Goal: Task Accomplishment & Management: Use online tool/utility

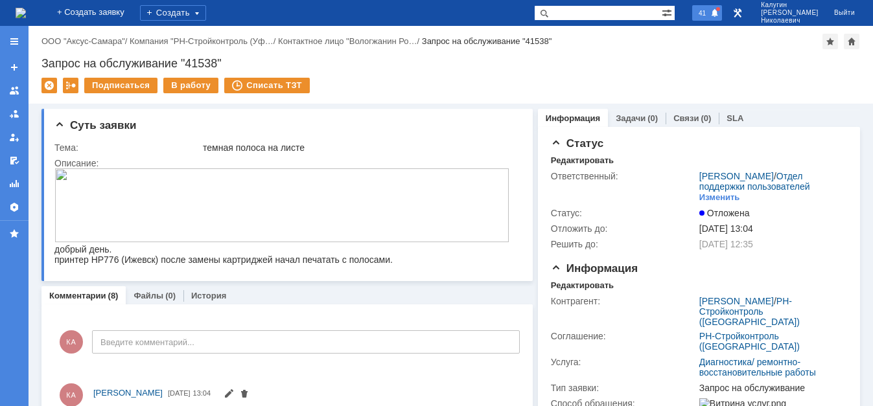
click at [710, 15] on span "41" at bounding box center [702, 12] width 15 height 9
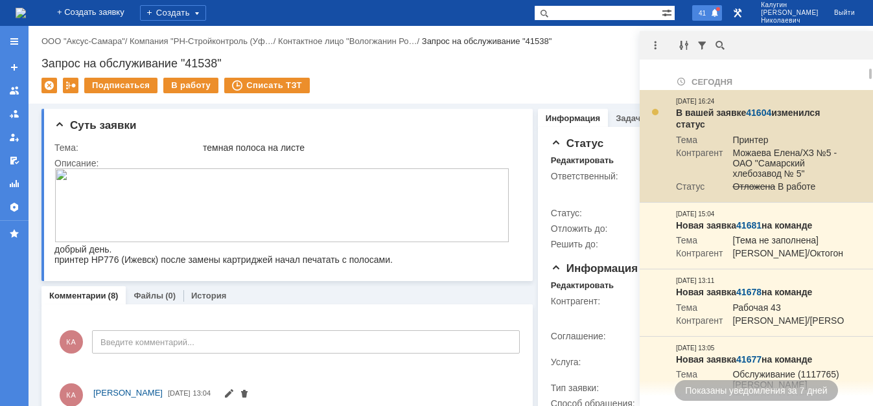
click at [751, 110] on link "41604" at bounding box center [758, 113] width 25 height 10
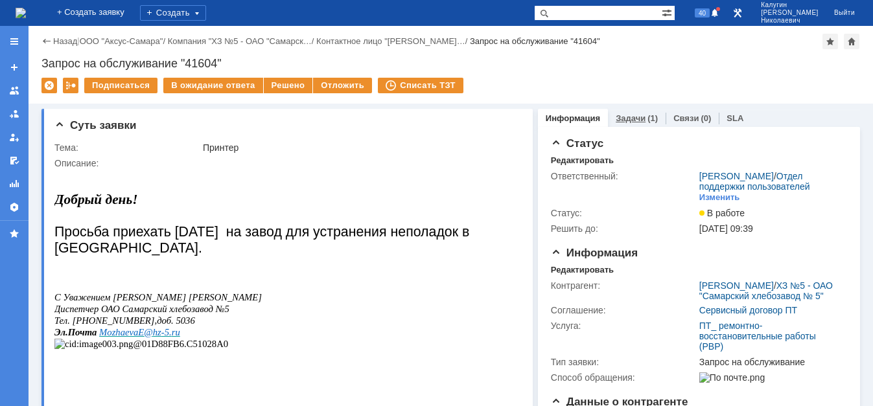
click at [617, 118] on link "Задачи" at bounding box center [631, 118] width 30 height 10
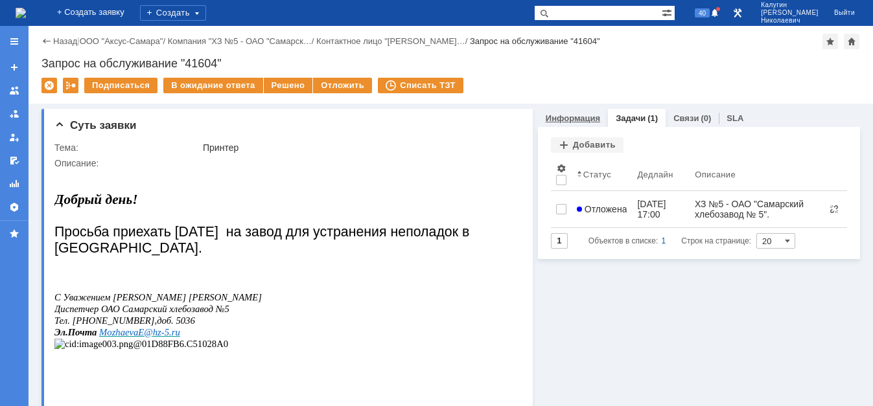
click at [554, 122] on link "Информация" at bounding box center [573, 118] width 54 height 10
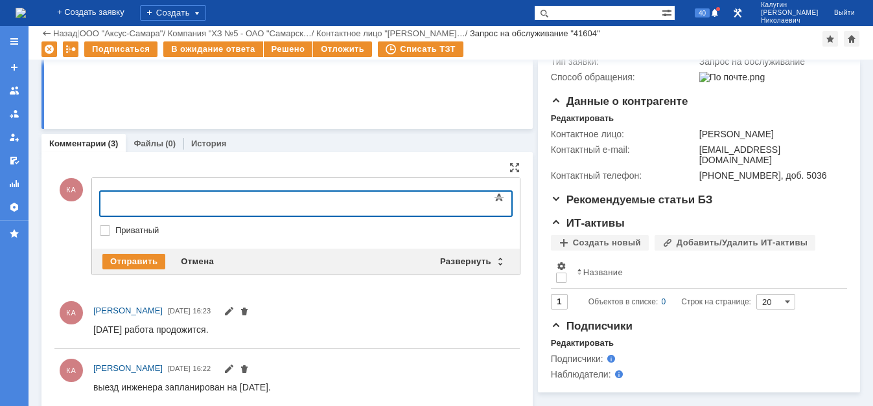
click at [146, 198] on div at bounding box center [205, 202] width 184 height 10
click at [140, 264] on div "Отправить" at bounding box center [133, 262] width 63 height 16
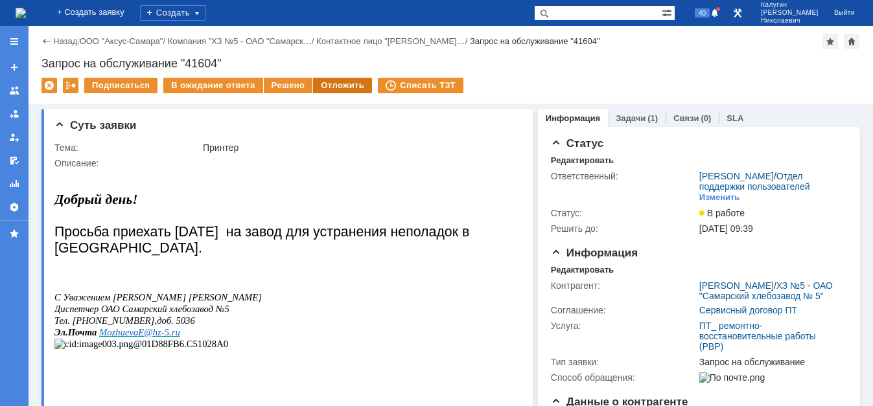
click at [360, 84] on div "Отложить" at bounding box center [342, 86] width 59 height 16
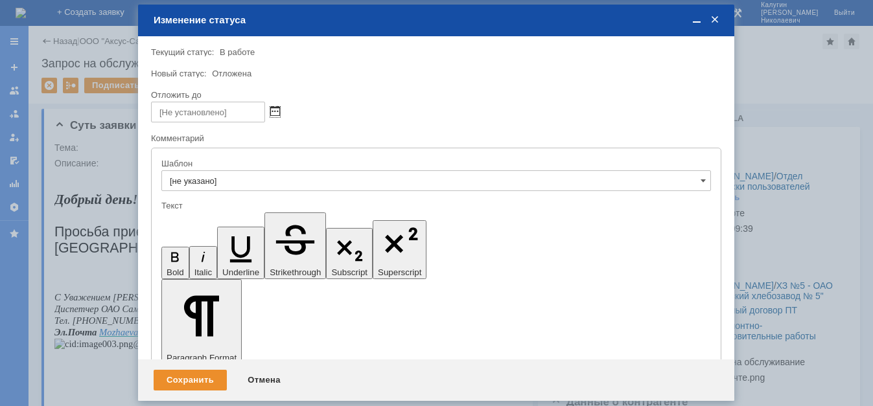
click at [272, 108] on span at bounding box center [275, 112] width 10 height 10
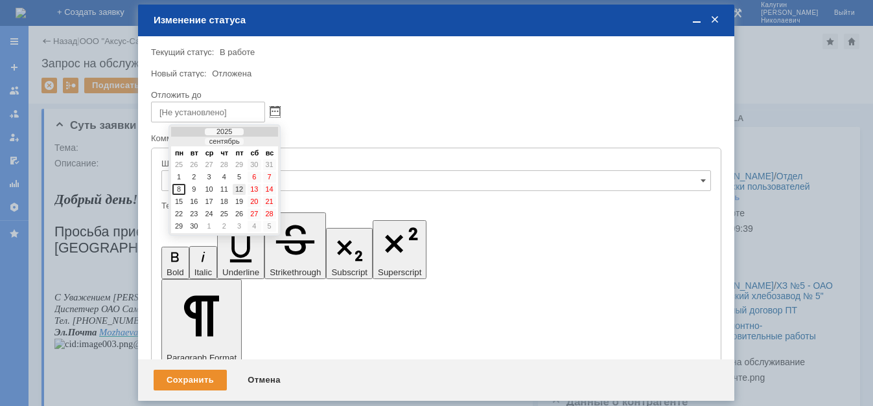
click at [240, 188] on div "12" at bounding box center [239, 189] width 13 height 11
type input "[DATE] 16:25"
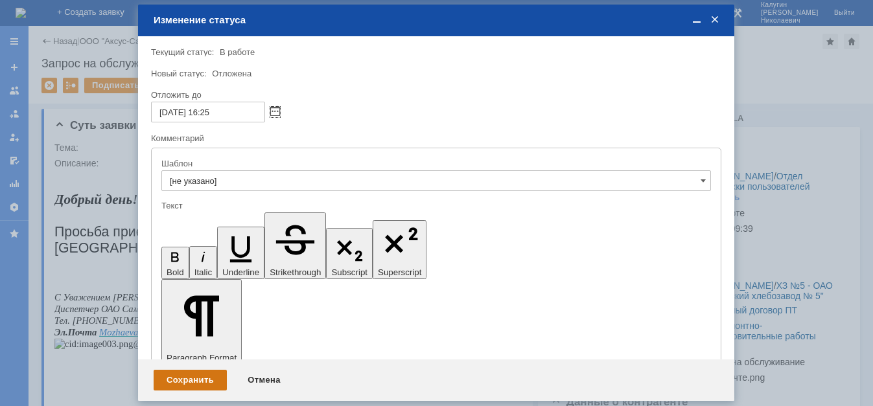
click at [198, 379] on div "Сохранить" at bounding box center [190, 380] width 73 height 21
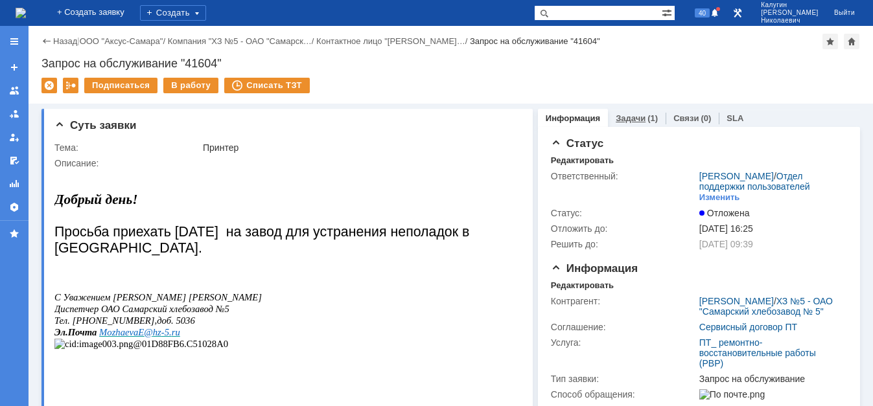
click at [629, 121] on link "Задачи" at bounding box center [631, 118] width 30 height 10
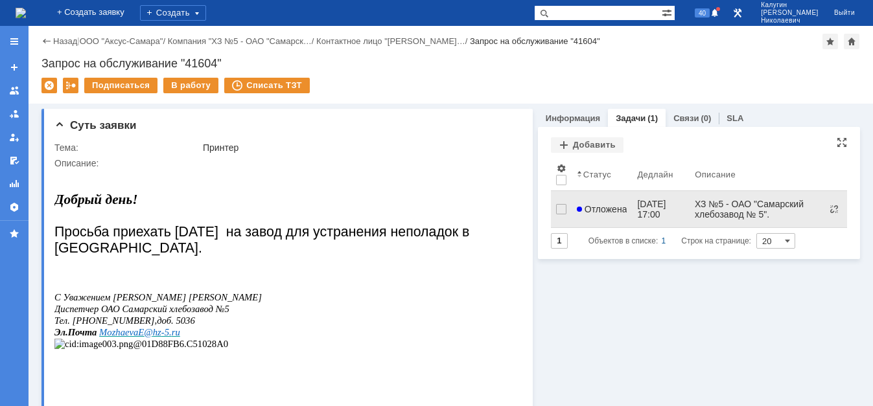
click at [592, 204] on span "Отложена" at bounding box center [602, 209] width 51 height 10
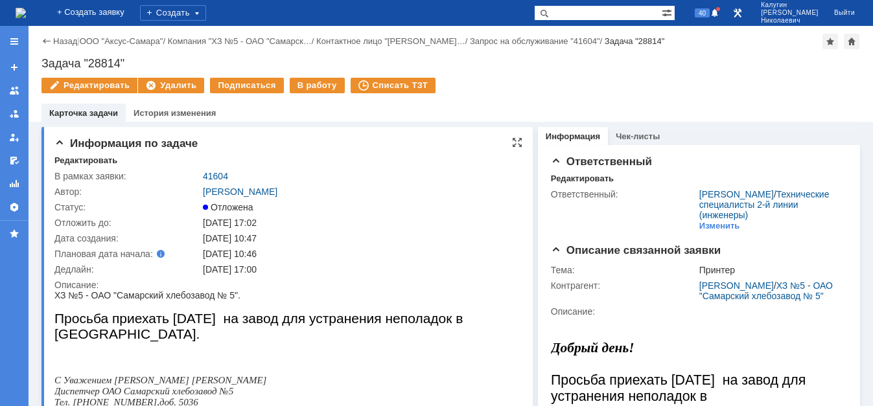
click at [96, 168] on div "Редактировать В рамках заявки: 41604 Автор: [PERSON_NAME]: Отложена Отложить до…" at bounding box center [288, 298] width 468 height 284
click at [97, 159] on div "Редактировать" at bounding box center [85, 161] width 63 height 10
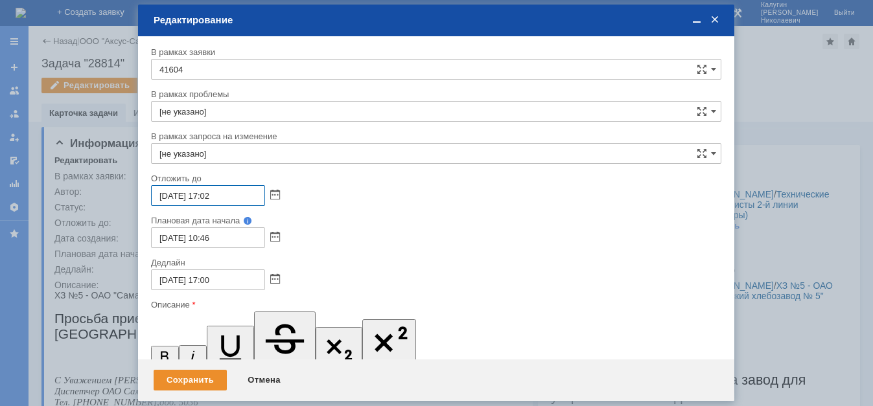
click at [165, 194] on input "[DATE] 17:02" at bounding box center [208, 195] width 114 height 21
type input "[DATE] 17:02"
click at [196, 383] on div "Сохранить" at bounding box center [190, 380] width 73 height 21
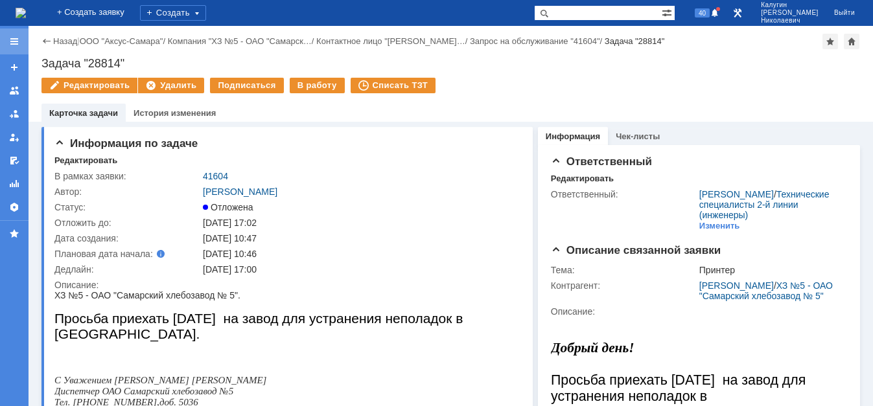
click at [12, 45] on div at bounding box center [14, 41] width 10 height 10
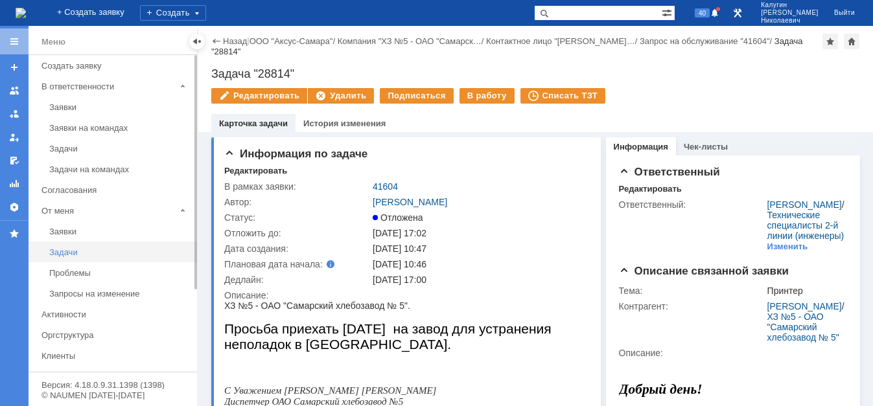
click at [66, 257] on link "Задачи" at bounding box center [119, 252] width 150 height 20
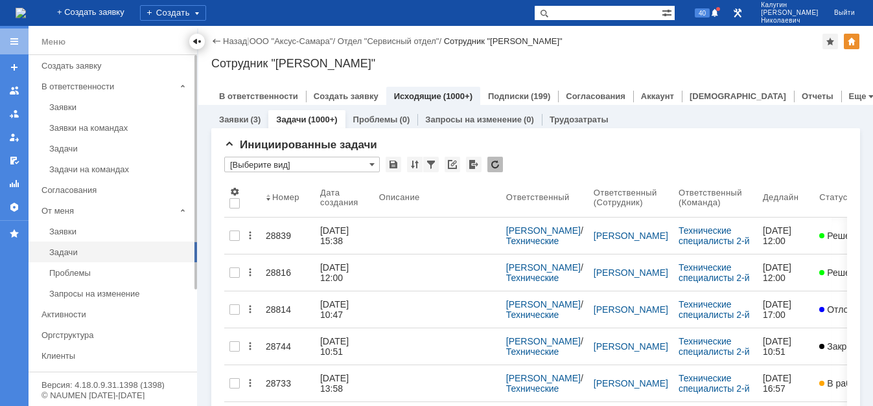
click at [199, 43] on div at bounding box center [197, 41] width 10 height 10
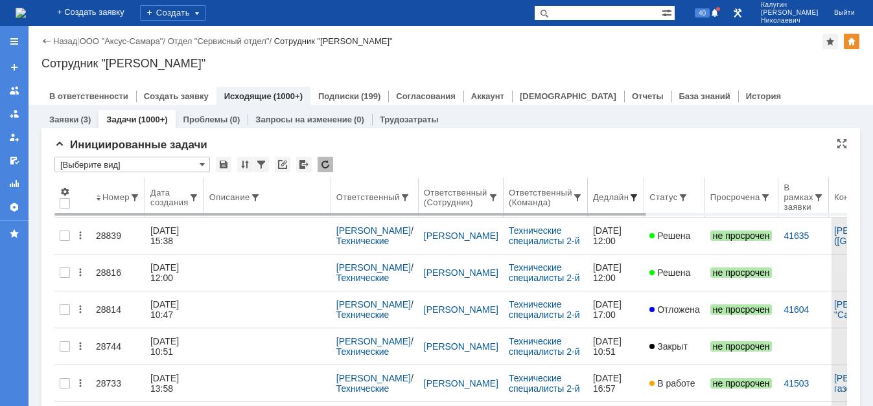
click at [636, 196] on span at bounding box center [634, 197] width 10 height 10
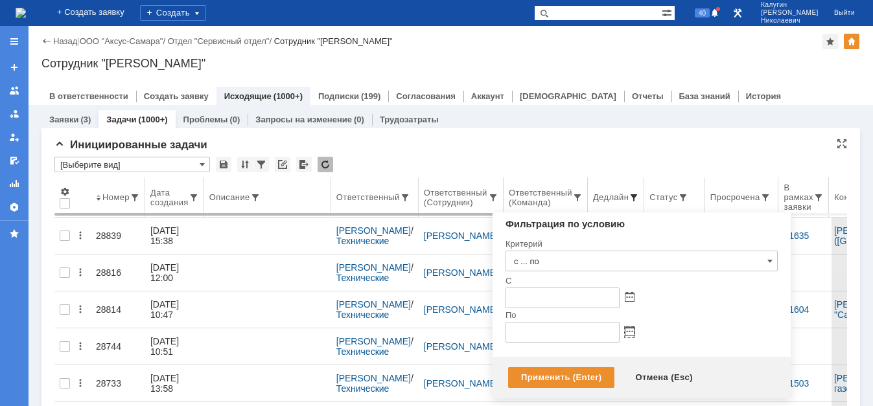
click at [626, 328] on span at bounding box center [630, 332] width 10 height 10
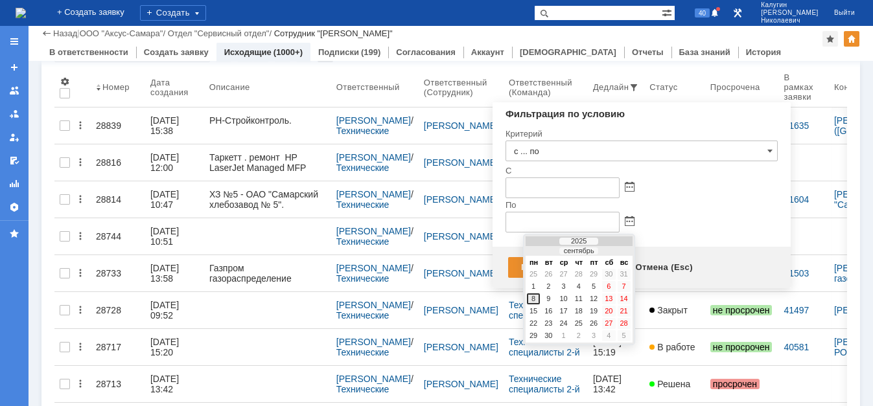
click at [533, 299] on div "8" at bounding box center [533, 299] width 13 height 11
type input "[DATE] 23:59"
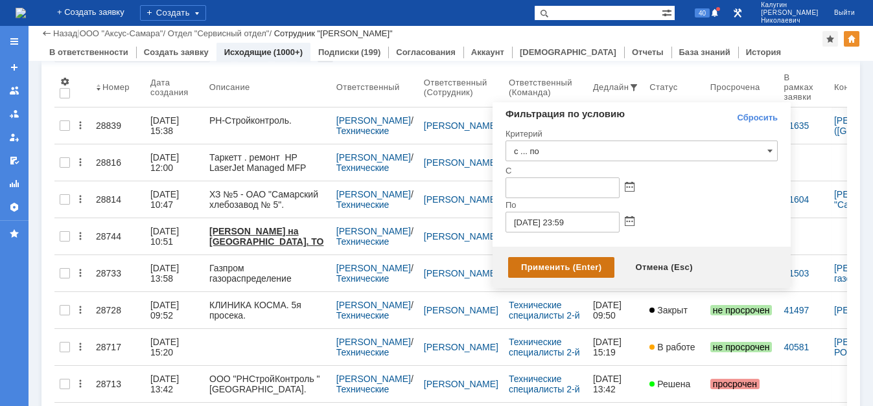
click at [545, 265] on div "Применить (Enter)" at bounding box center [561, 267] width 106 height 21
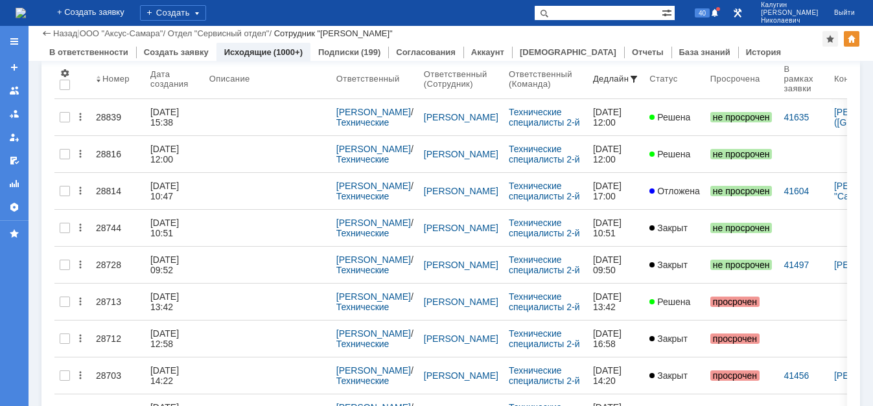
scroll to position [132, 0]
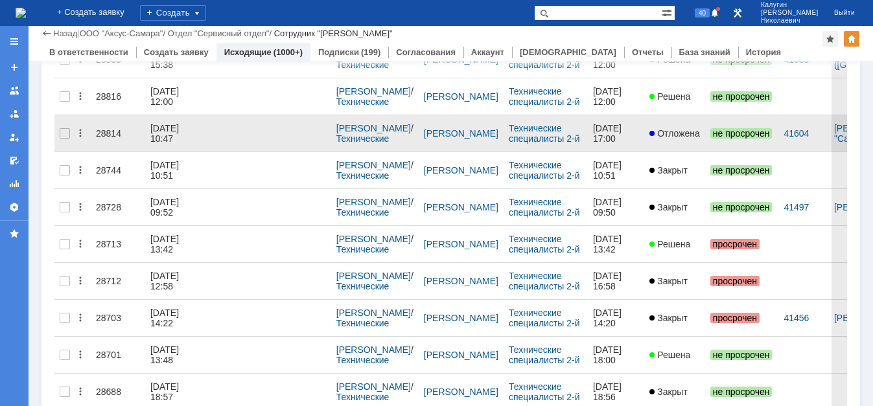
click at [99, 131] on div "28814" at bounding box center [118, 133] width 44 height 10
click at [113, 130] on div "28814" at bounding box center [118, 133] width 44 height 10
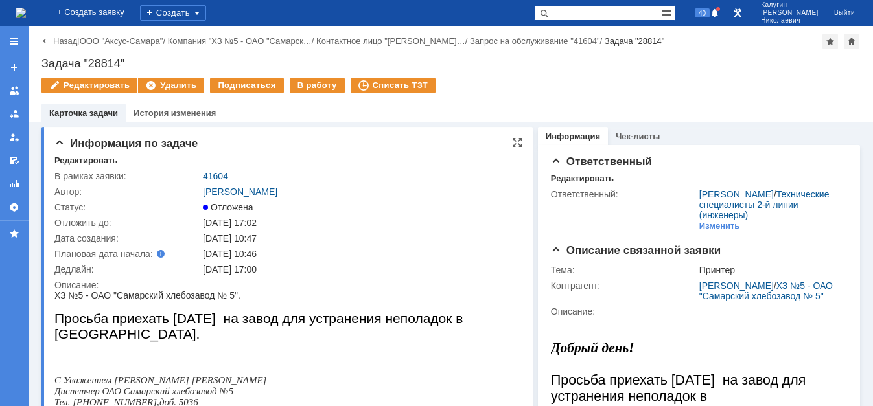
click at [87, 161] on div "Редактировать" at bounding box center [85, 161] width 63 height 10
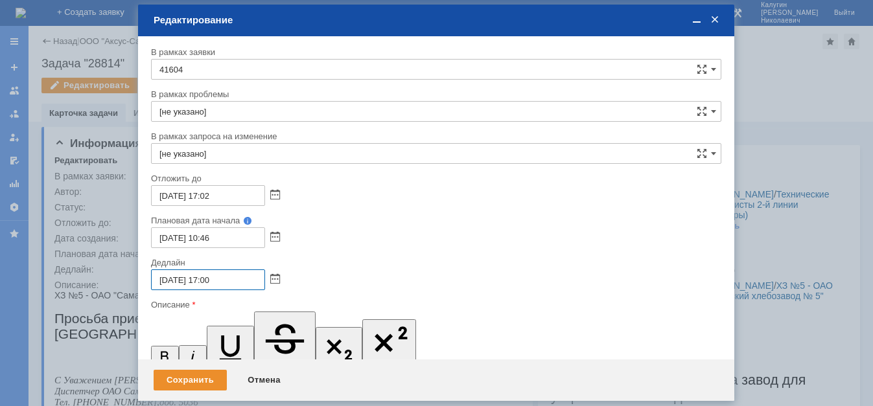
drag, startPoint x: 169, startPoint y: 279, endPoint x: 154, endPoint y: 280, distance: 14.9
click at [154, 280] on input "[DATE] 17:00" at bounding box center [208, 280] width 114 height 21
type input "[DATE] 17:00"
click at [191, 378] on div "Сохранить" at bounding box center [190, 380] width 73 height 21
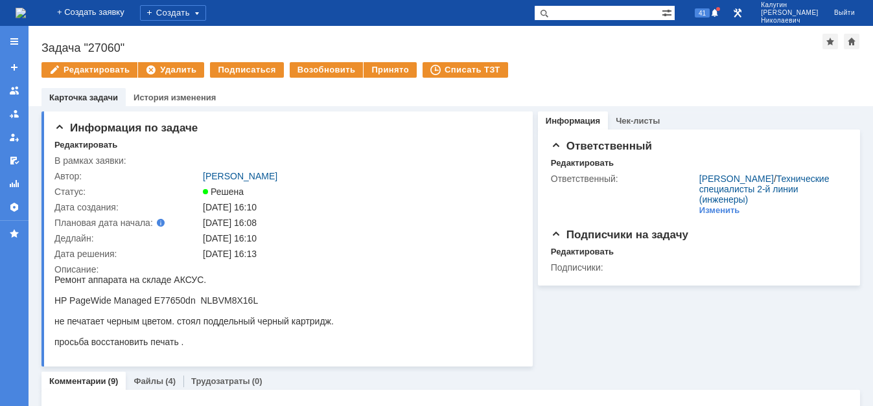
click at [583, 16] on input "text" at bounding box center [598, 13] width 128 height 16
paste input "Задача № 27714."
click at [550, 11] on span at bounding box center [542, 13] width 16 height 16
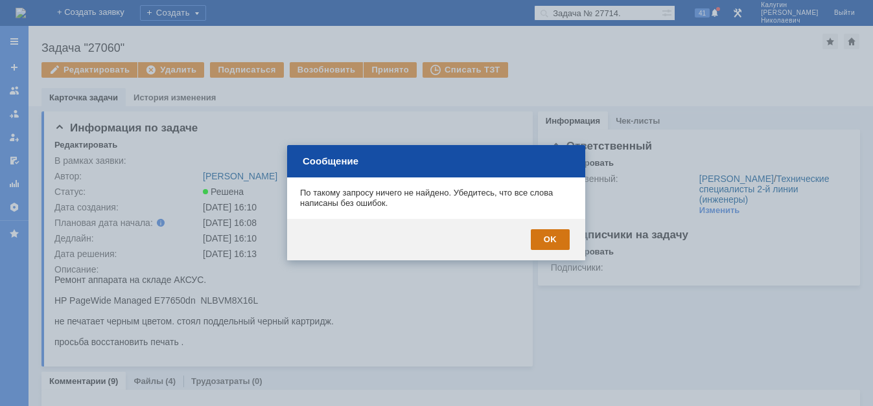
click at [536, 240] on div "OK" at bounding box center [550, 239] width 39 height 21
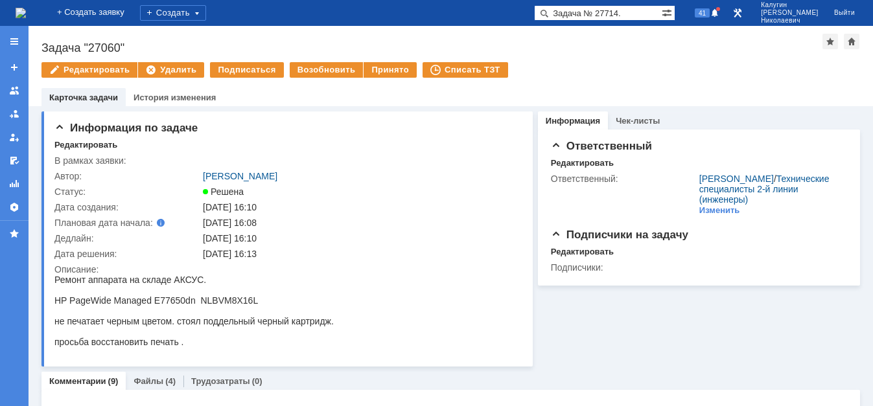
click at [588, 7] on input "Задача № 27714." at bounding box center [598, 13] width 128 height 16
click at [600, 12] on input "Задача № 27714." at bounding box center [598, 13] width 128 height 16
drag, startPoint x: 600, startPoint y: 13, endPoint x: 535, endPoint y: 25, distance: 65.9
click at [535, 21] on input "Задача № 27714." at bounding box center [598, 13] width 128 height 16
type input "№ 27714."
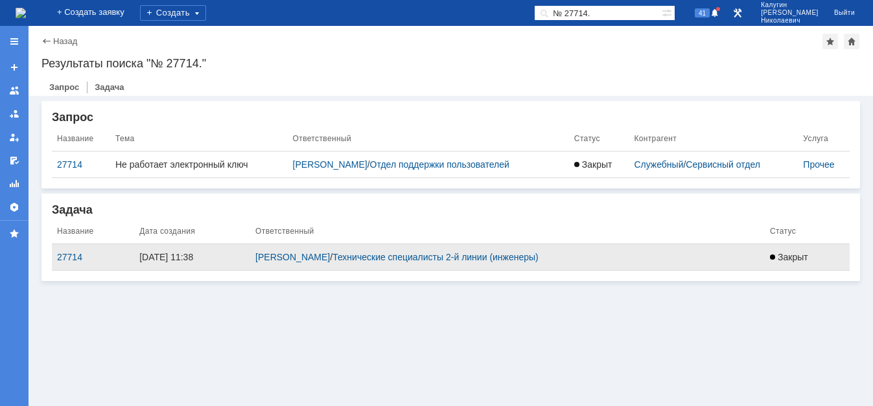
drag, startPoint x: 60, startPoint y: 263, endPoint x: 78, endPoint y: 248, distance: 23.5
click at [60, 262] on td "27714" at bounding box center [93, 257] width 82 height 27
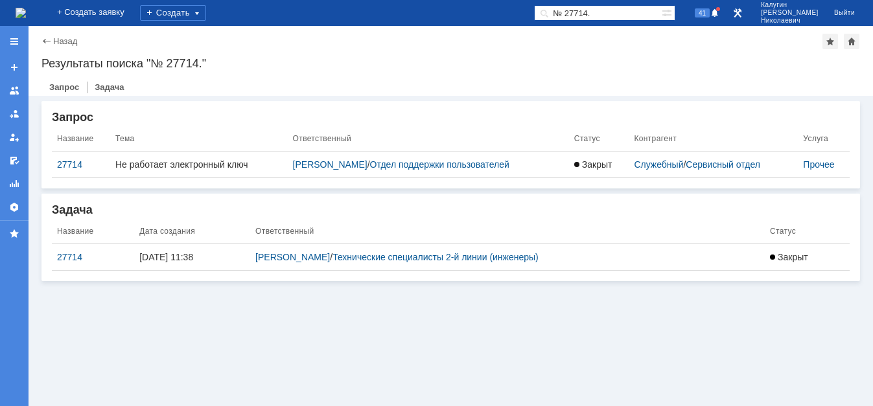
click at [61, 253] on div "27714" at bounding box center [93, 257] width 72 height 10
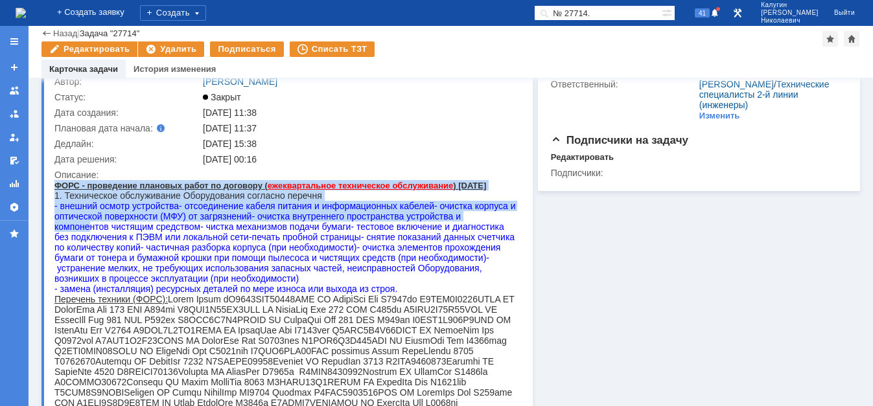
scroll to position [261, 0]
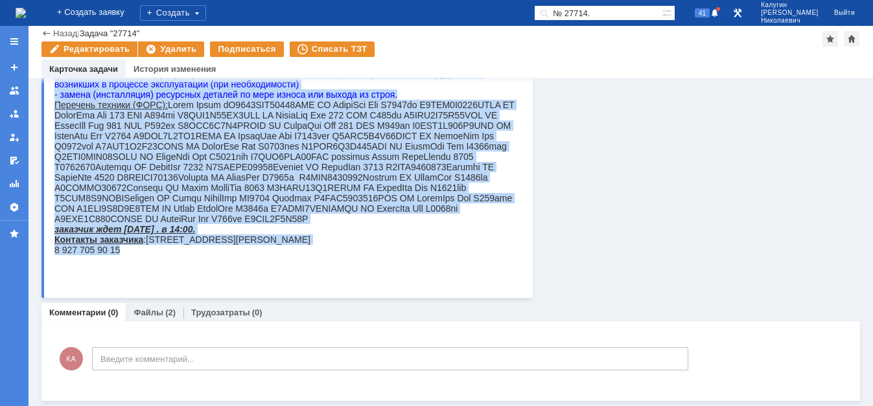
drag, startPoint x: 55, startPoint y: -9, endPoint x: 168, endPoint y: 290, distance: 319.4
click at [168, 255] on html "ФОРС - проведение плановых работ по договору ( ежеквартальное техническое обслу…" at bounding box center [285, 121] width 463 height 270
copy body "ФОРС - проведение плановых работ по договору ( ежеквартальное техническое обслу…"
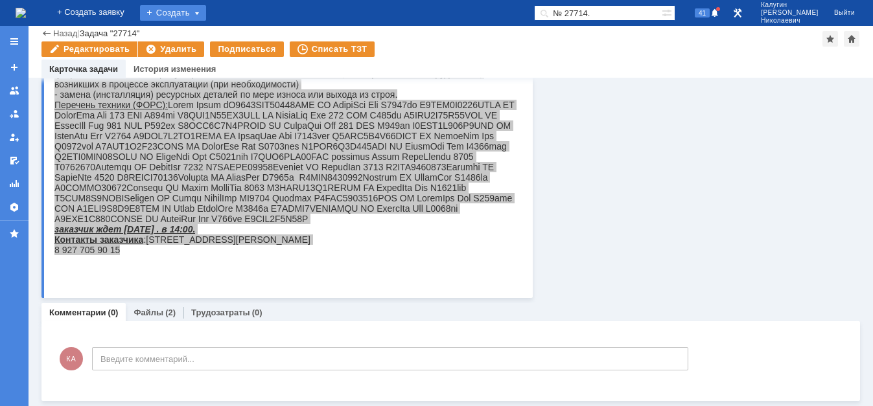
click at [197, 13] on div "Создать" at bounding box center [173, 13] width 66 height 16
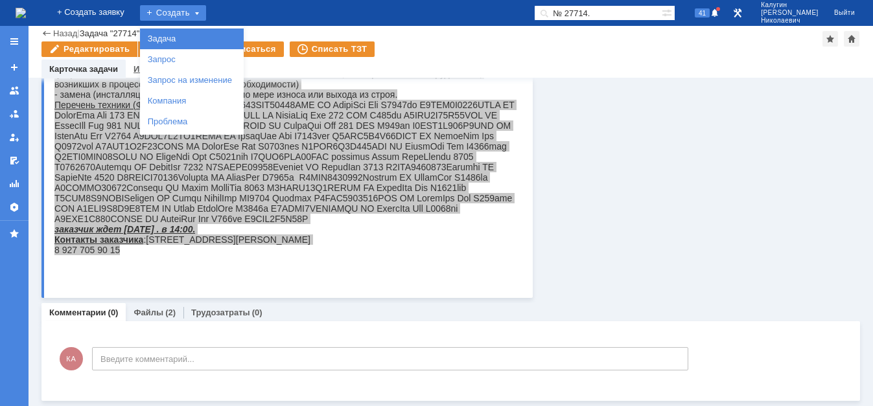
drag, startPoint x: 191, startPoint y: 39, endPoint x: 170, endPoint y: 72, distance: 39.0
click at [183, 48] on div "Задача" at bounding box center [192, 39] width 104 height 21
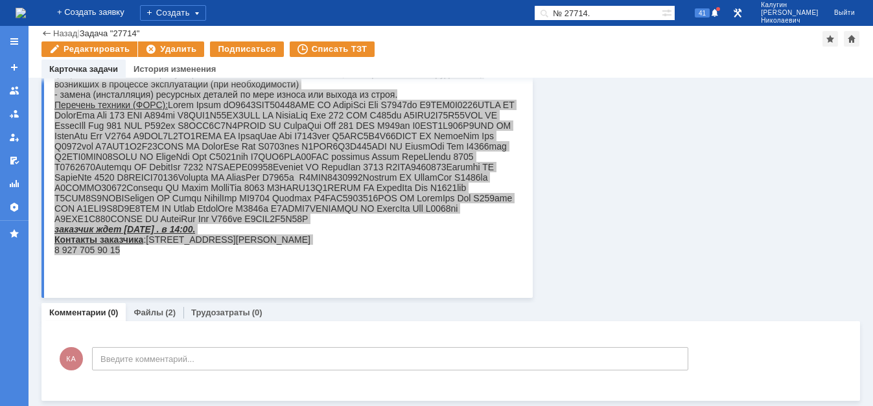
scroll to position [0, 0]
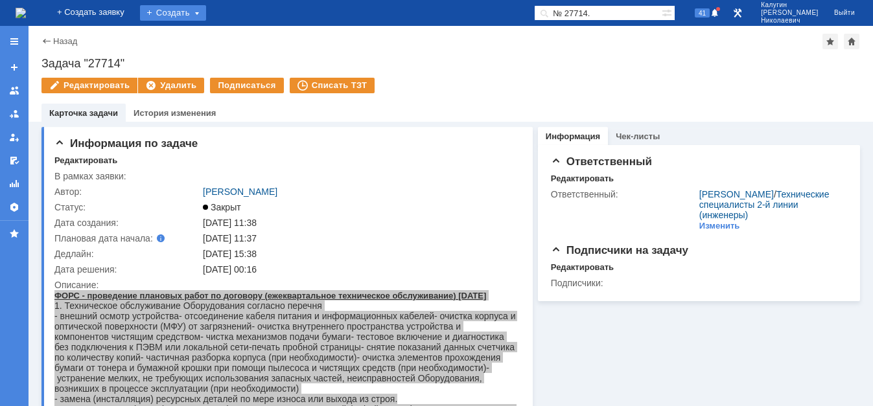
click at [194, 10] on div "Создать" at bounding box center [173, 13] width 66 height 16
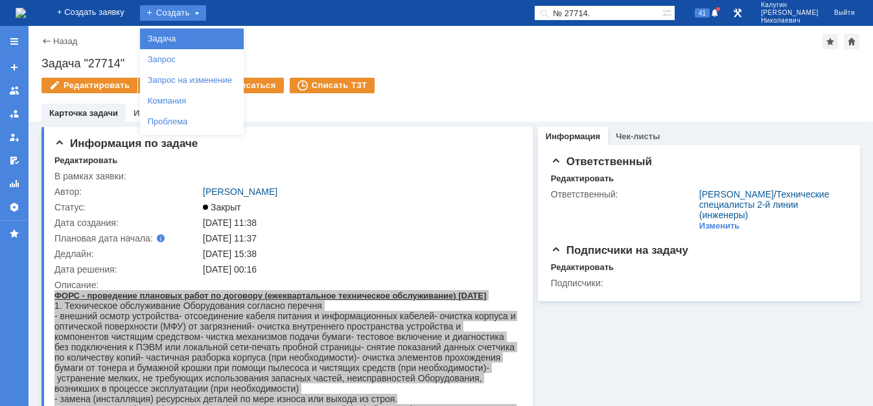
click at [200, 39] on link "Задача" at bounding box center [192, 39] width 99 height 16
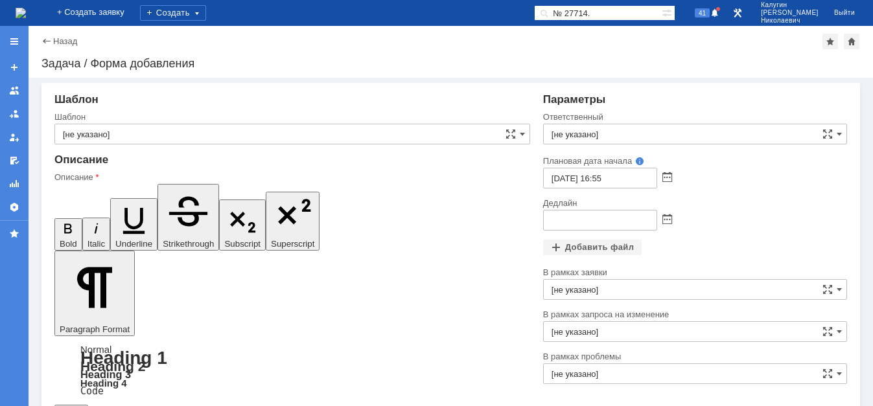
drag, startPoint x: 495, startPoint y: 3060, endPoint x: 474, endPoint y: 3062, distance: 21.5
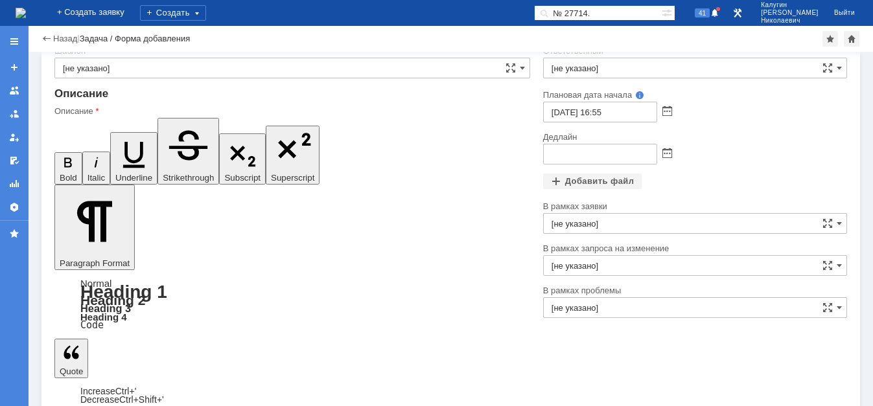
scroll to position [40, 0]
drag, startPoint x: 147, startPoint y: 3142, endPoint x: 138, endPoint y: 3146, distance: 9.9
drag, startPoint x: 170, startPoint y: 3143, endPoint x: 150, endPoint y: 3144, distance: 20.1
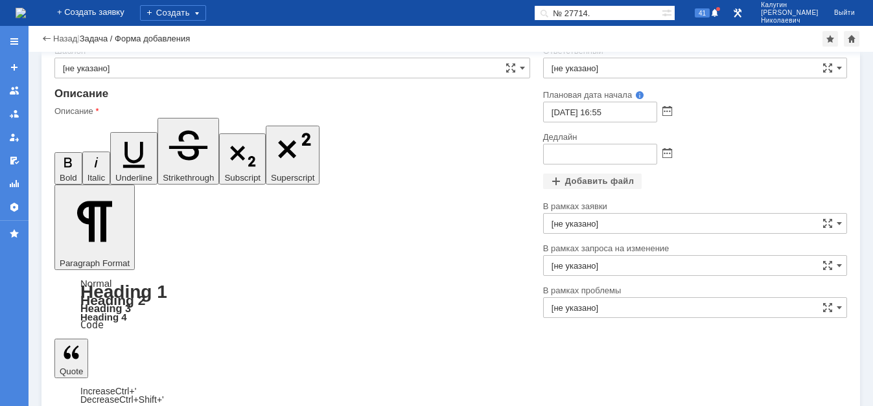
drag, startPoint x: 234, startPoint y: 3142, endPoint x: 204, endPoint y: 3146, distance: 30.7
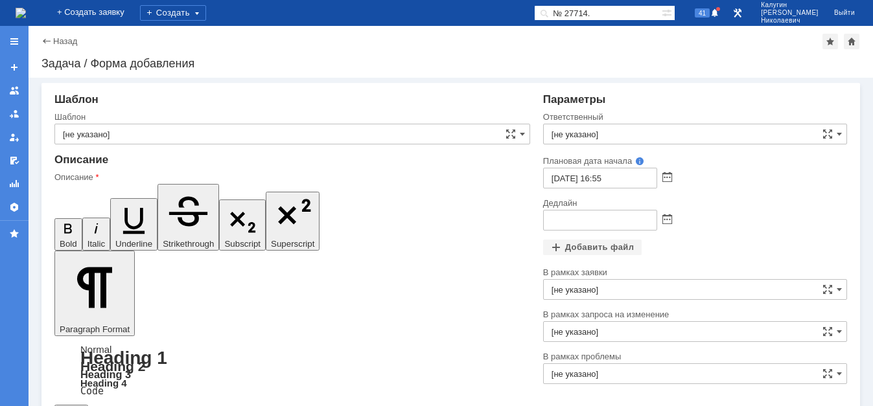
click at [597, 135] on input "[не указано]" at bounding box center [695, 134] width 304 height 21
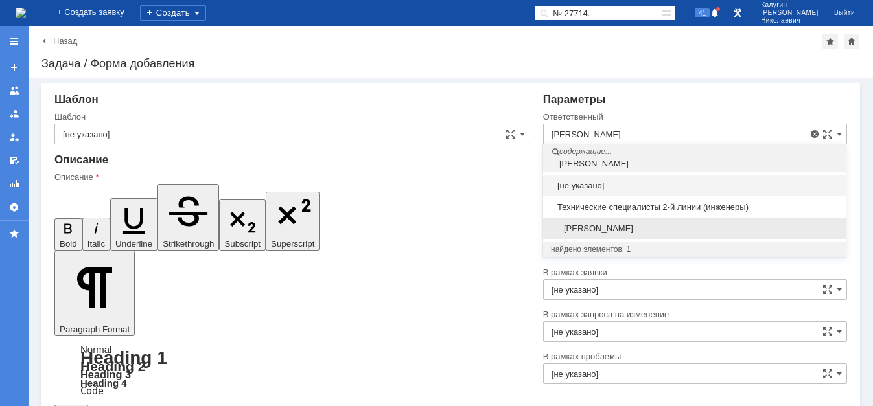
click at [647, 229] on span "[PERSON_NAME]" at bounding box center [694, 229] width 287 height 10
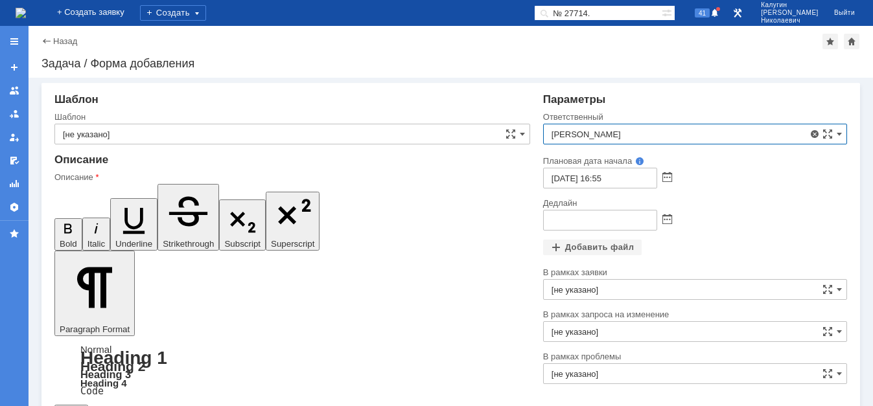
type input "[PERSON_NAME]"
click at [668, 180] on span at bounding box center [667, 178] width 10 height 10
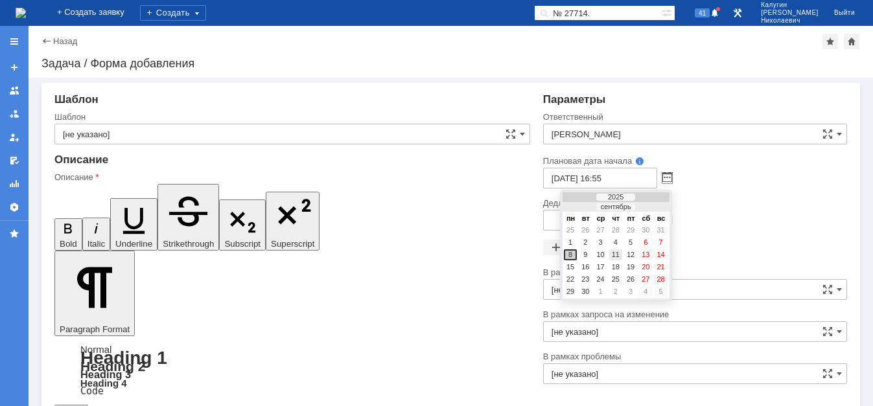
click at [616, 255] on div "11" at bounding box center [615, 255] width 13 height 11
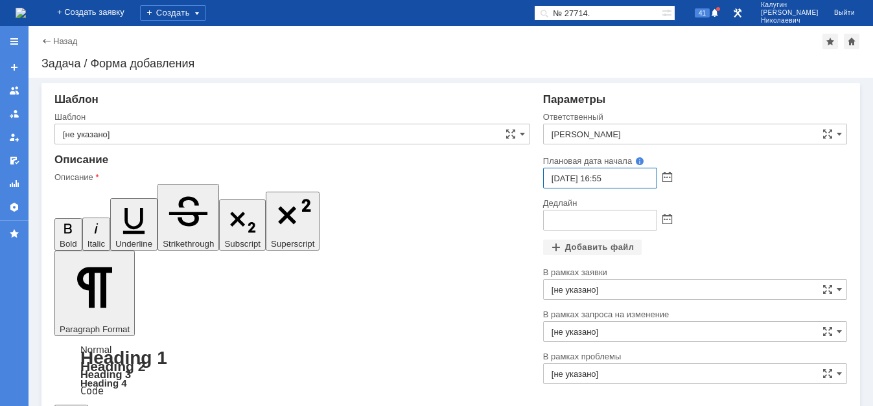
click at [602, 178] on input "11.09.2025 16:55" at bounding box center [600, 178] width 114 height 21
drag, startPoint x: 618, startPoint y: 170, endPoint x: 609, endPoint y: 187, distance: 18.3
click at [609, 187] on input "11.09.2025 10:55" at bounding box center [600, 178] width 114 height 21
type input "11.09.2025 10:00"
click at [668, 217] on span at bounding box center [667, 220] width 10 height 10
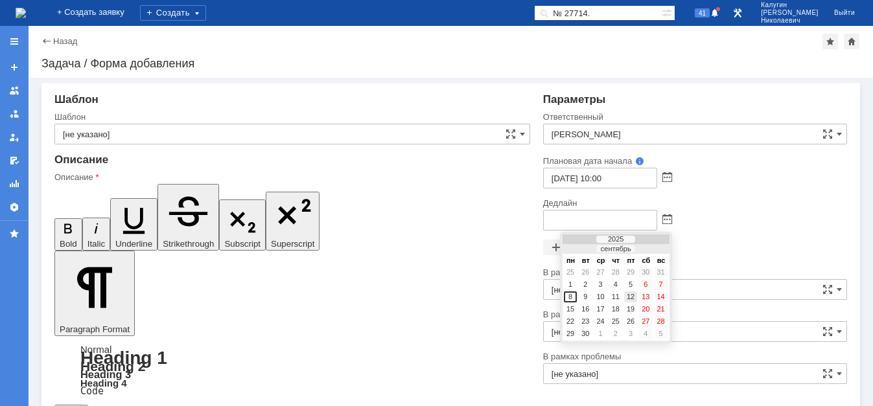
click at [632, 298] on div "12" at bounding box center [630, 297] width 13 height 11
type input "12.09.2025 16:56"
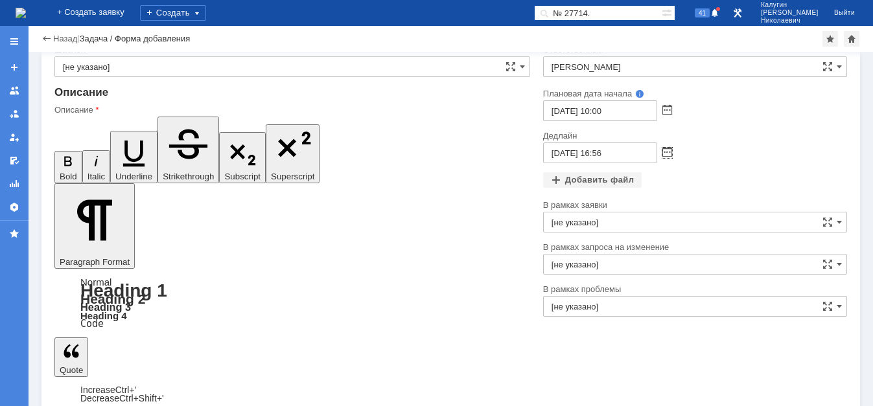
scroll to position [40, 0]
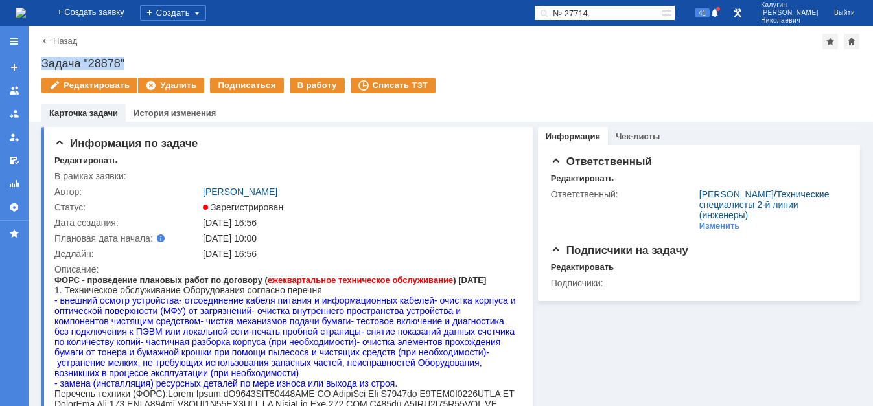
drag, startPoint x: 42, startPoint y: 58, endPoint x: 132, endPoint y: 59, distance: 89.4
click at [132, 59] on div "Задача "28878"" at bounding box center [450, 63] width 819 height 13
copy div "Задача "28878""
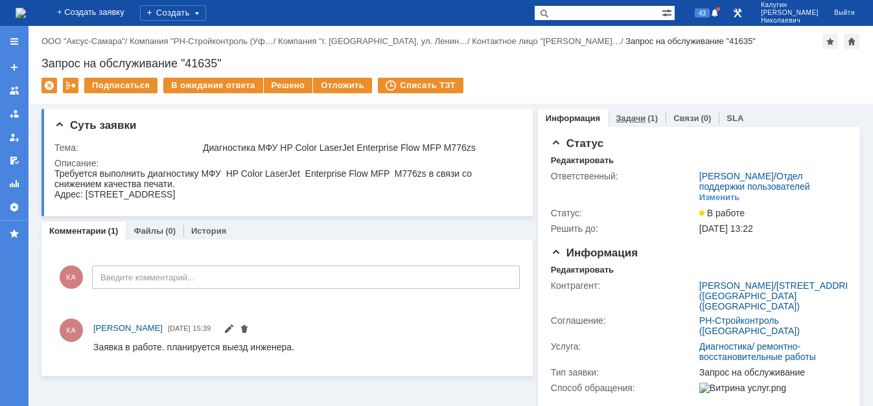
click at [627, 120] on link "Задачи" at bounding box center [631, 118] width 30 height 10
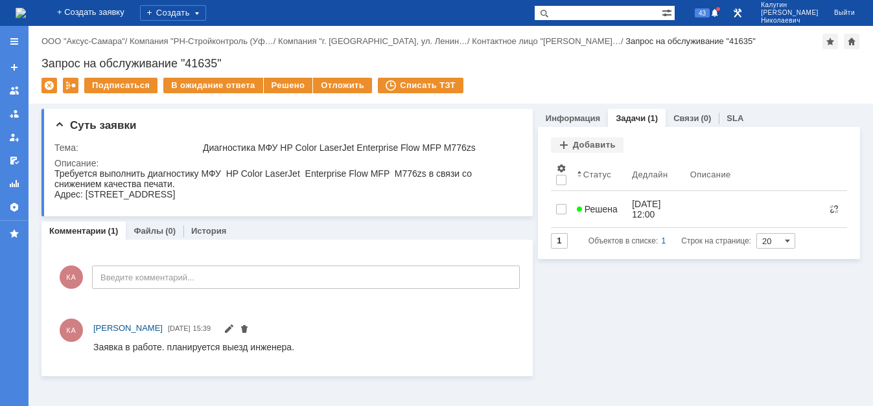
click at [604, 205] on span "Решена" at bounding box center [597, 209] width 41 height 10
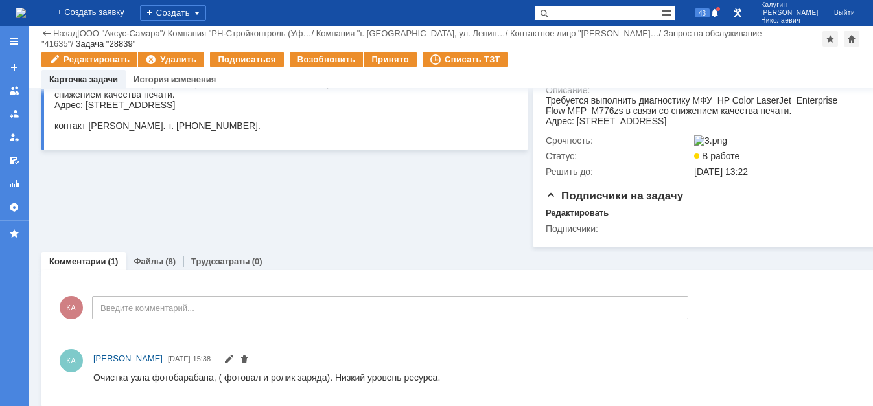
scroll to position [229, 0]
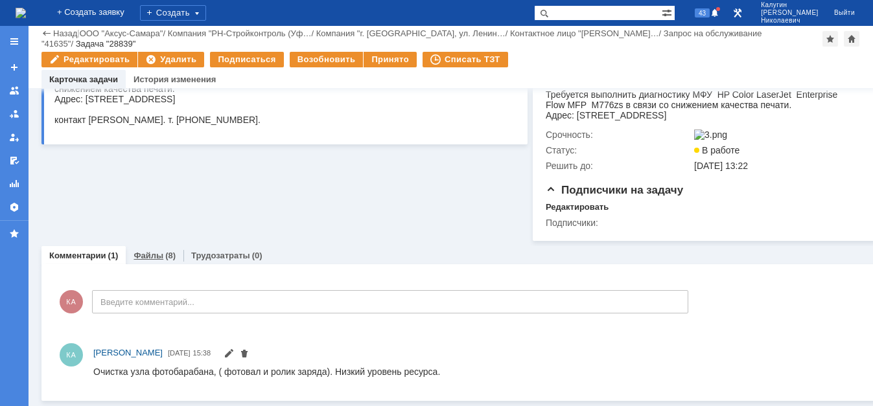
click at [145, 255] on link "Файлы" at bounding box center [149, 256] width 30 height 10
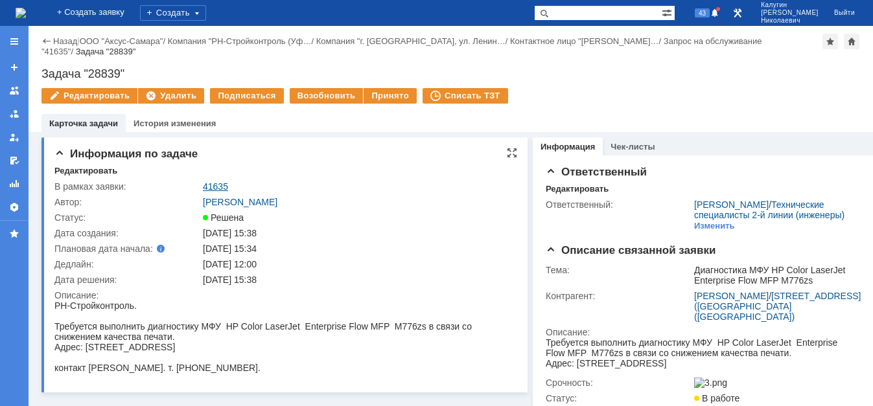
click at [218, 181] on link "41635" at bounding box center [215, 186] width 25 height 10
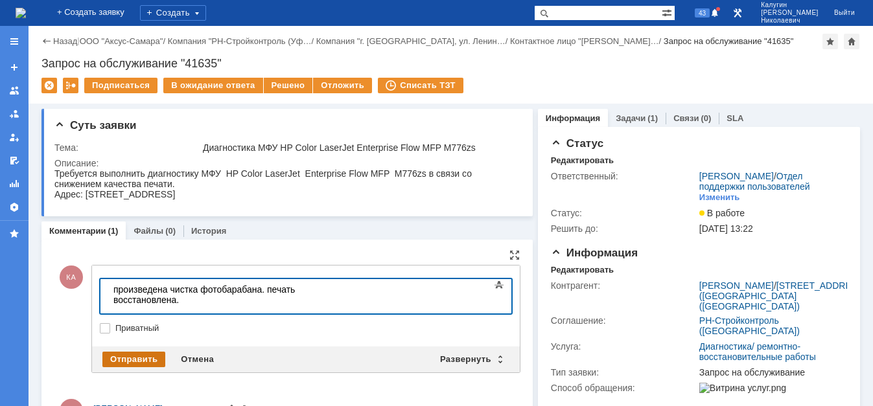
click at [142, 359] on div "Отправить" at bounding box center [133, 360] width 63 height 16
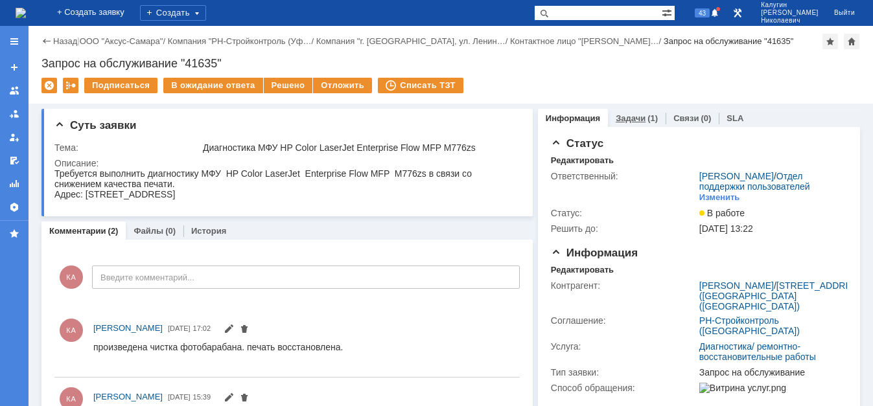
click at [627, 117] on link "Задачи" at bounding box center [631, 118] width 30 height 10
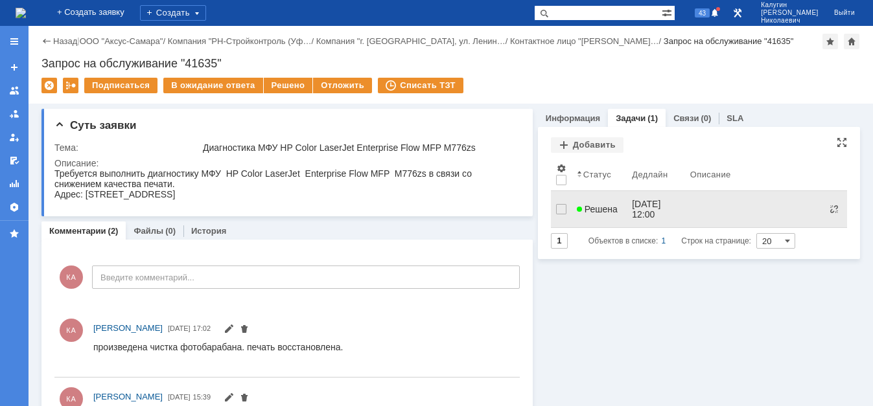
click at [588, 204] on span "Решена" at bounding box center [597, 209] width 41 height 10
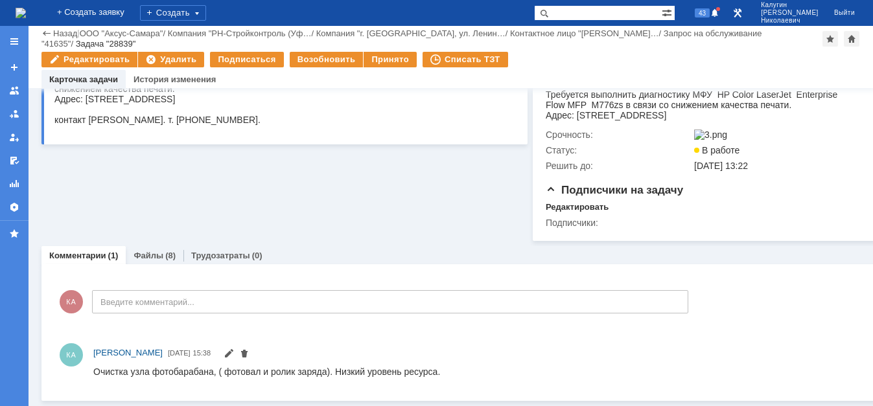
scroll to position [223, 0]
click at [150, 261] on link "Файлы" at bounding box center [149, 256] width 30 height 10
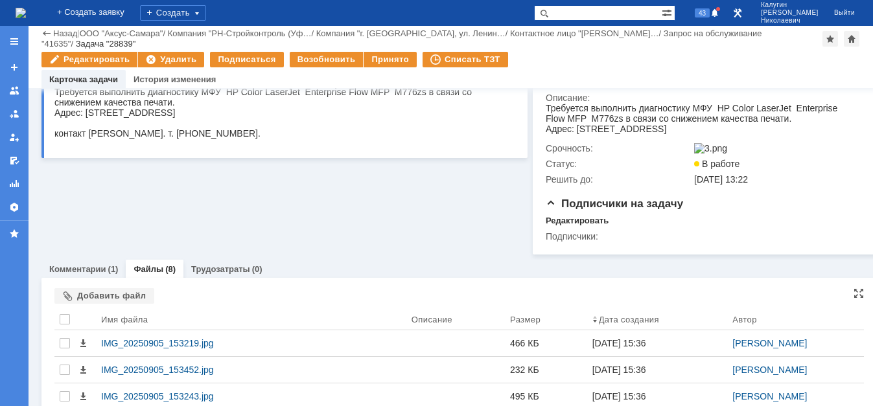
scroll to position [390, 0]
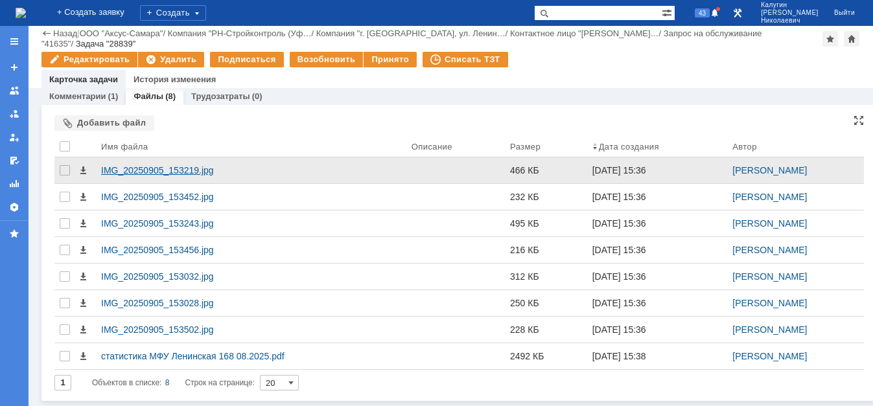
click at [211, 172] on div "IMG_20250905_153219.jpg" at bounding box center [251, 170] width 300 height 10
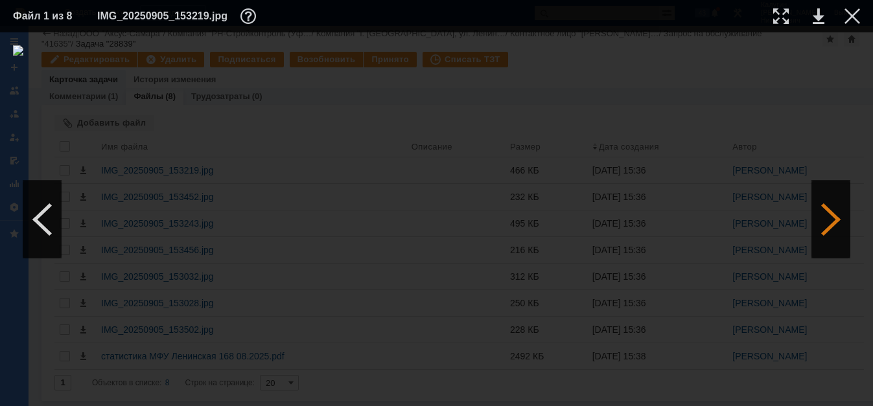
click at [832, 222] on div at bounding box center [830, 220] width 39 height 78
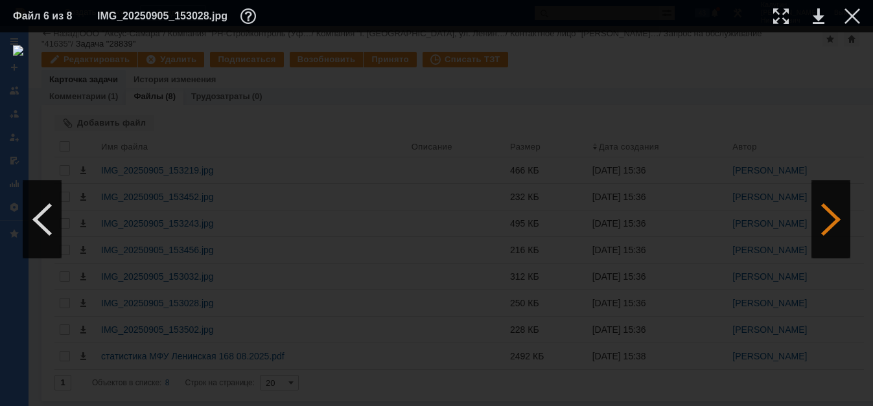
click at [832, 222] on div at bounding box center [830, 220] width 39 height 78
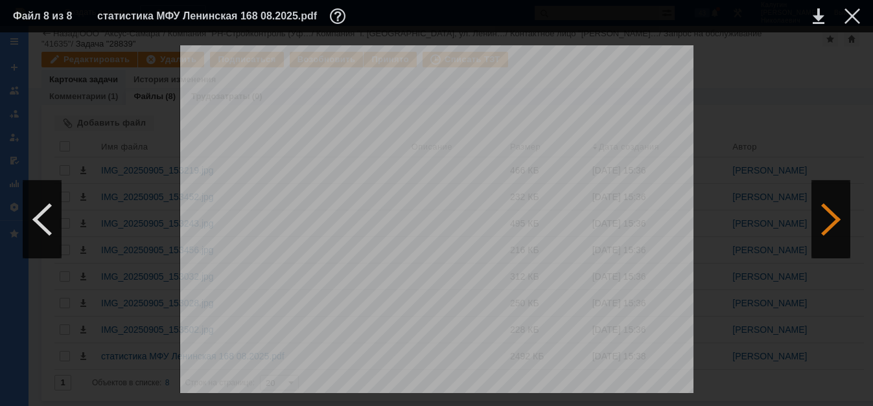
click at [832, 222] on div at bounding box center [830, 220] width 39 height 78
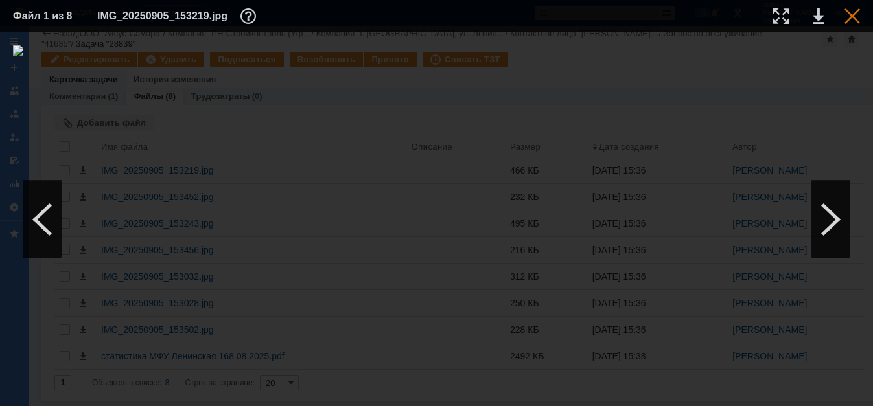
click at [853, 18] on div at bounding box center [853, 16] width 16 height 16
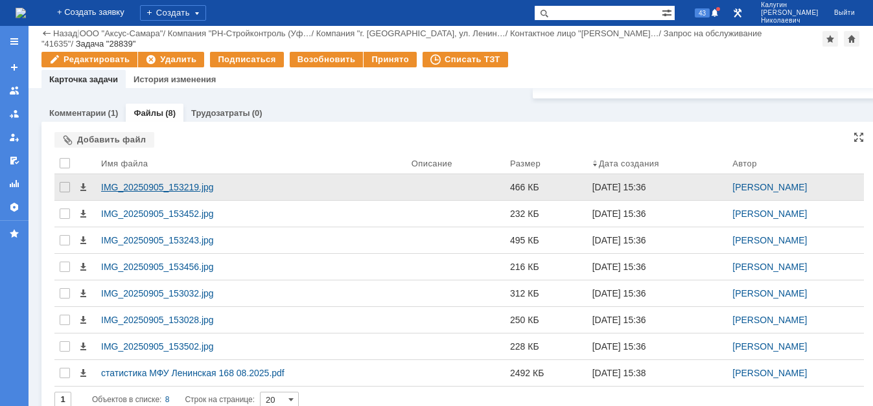
scroll to position [323, 0]
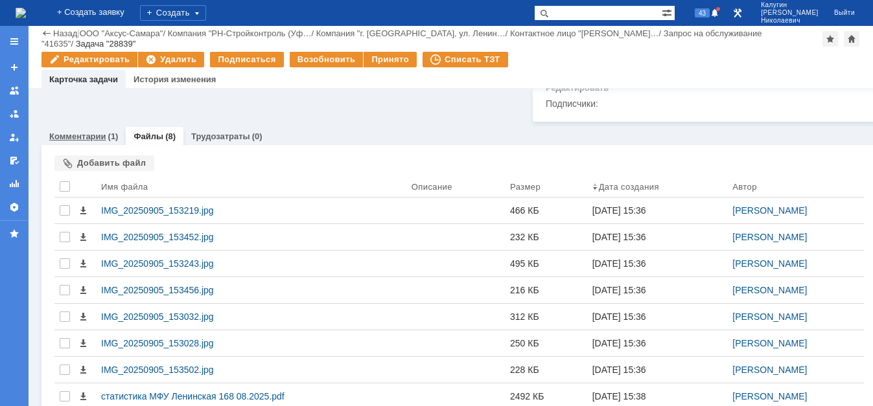
click at [81, 141] on link "Комментарии" at bounding box center [77, 137] width 57 height 10
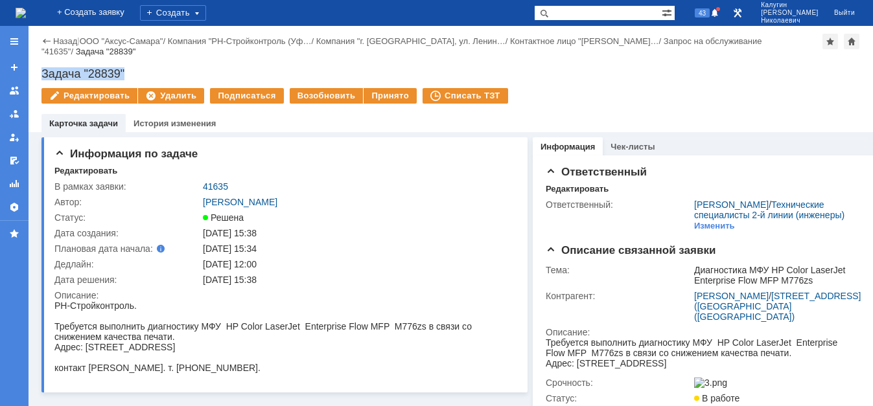
drag, startPoint x: 70, startPoint y: 64, endPoint x: 33, endPoint y: 66, distance: 37.0
click at [41, 67] on div "Задача "28839"" at bounding box center [450, 73] width 819 height 13
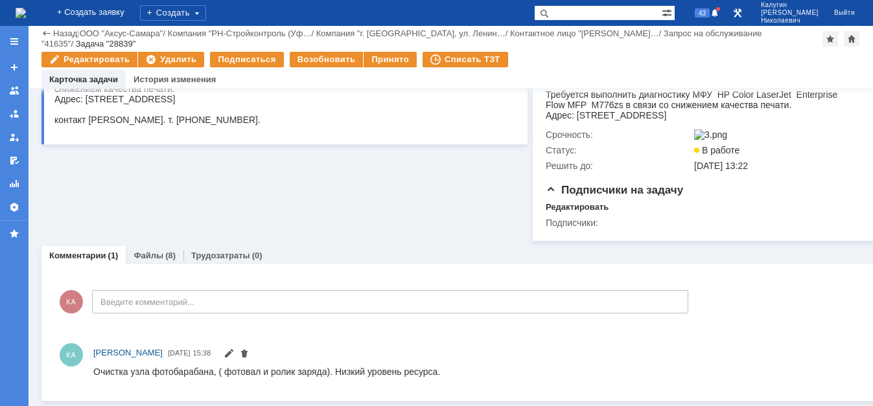
scroll to position [229, 0]
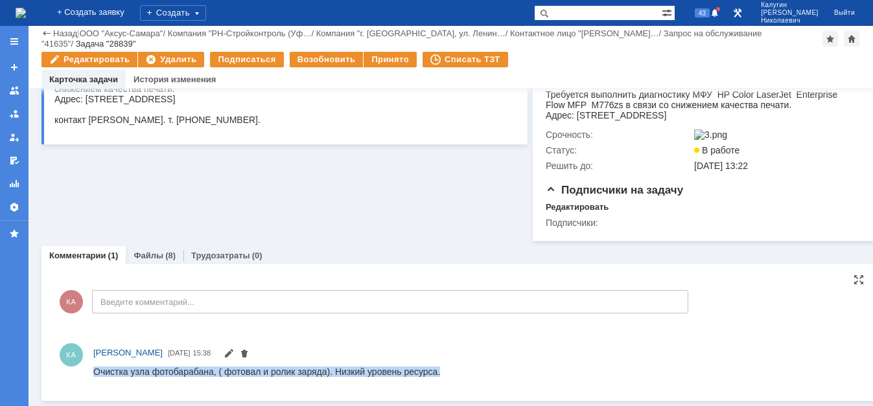
drag, startPoint x: 93, startPoint y: 369, endPoint x: 513, endPoint y: 367, distance: 419.3
click at [513, 367] on html "Очистка узла фотобарабана, ( фотовал и ролик заряда). Низкий уровень ресурса." at bounding box center [467, 372] width 748 height 12
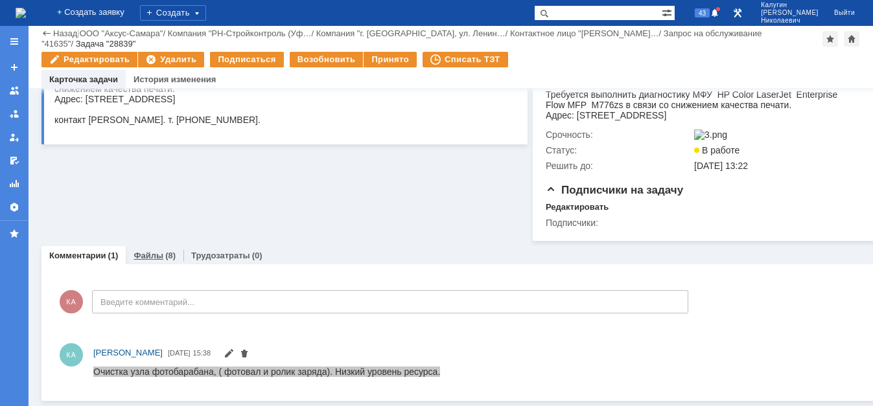
click at [146, 258] on link "Файлы" at bounding box center [149, 256] width 30 height 10
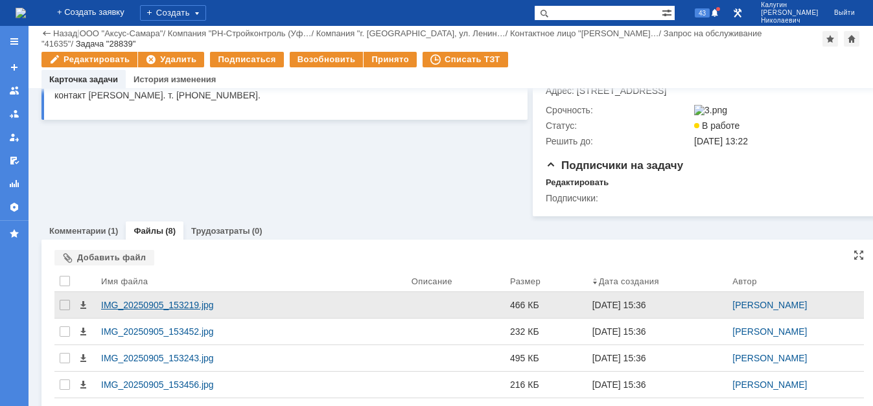
click at [147, 310] on div "IMG_20250905_153219.jpg" at bounding box center [251, 305] width 300 height 10
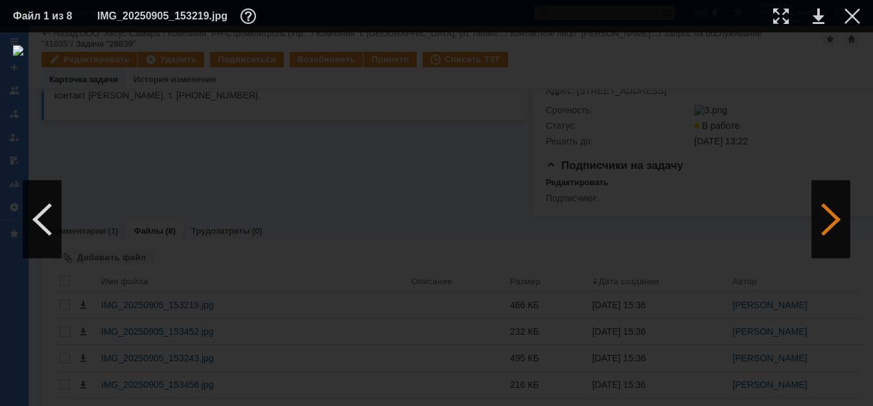
click at [821, 226] on div at bounding box center [830, 220] width 39 height 78
click at [34, 222] on div at bounding box center [42, 220] width 39 height 78
click at [823, 222] on div at bounding box center [830, 220] width 39 height 78
click at [824, 222] on div at bounding box center [830, 220] width 39 height 78
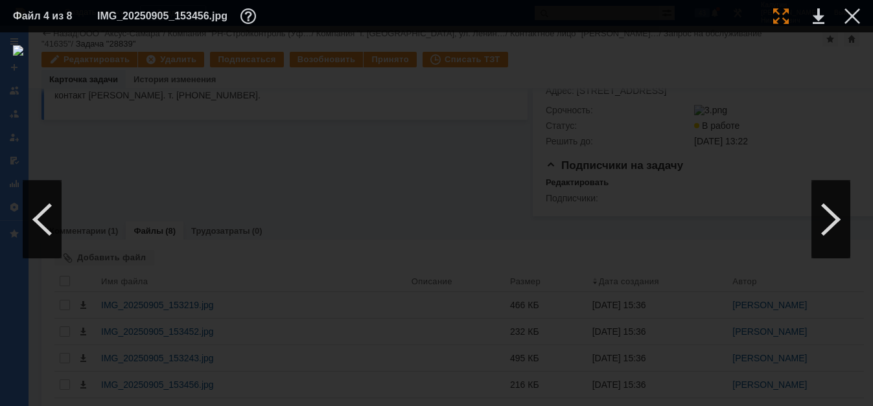
click at [786, 16] on div at bounding box center [781, 16] width 16 height 16
drag, startPoint x: 312, startPoint y: 401, endPoint x: 148, endPoint y: 349, distance: 171.4
click at [252, 398] on div at bounding box center [436, 219] width 873 height 374
